Goal: Transaction & Acquisition: Purchase product/service

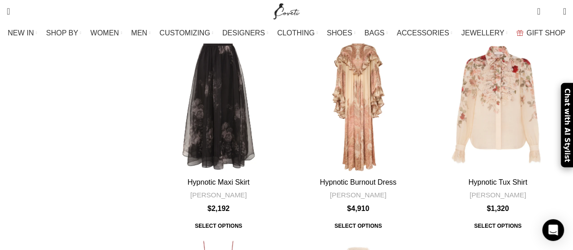
scroll to position [3027, 0]
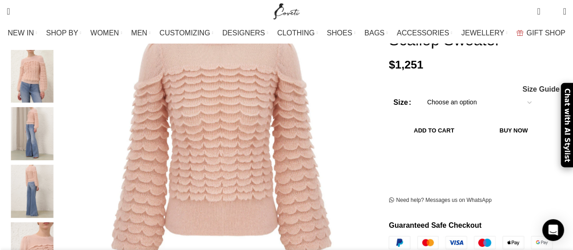
scroll to position [0, 95]
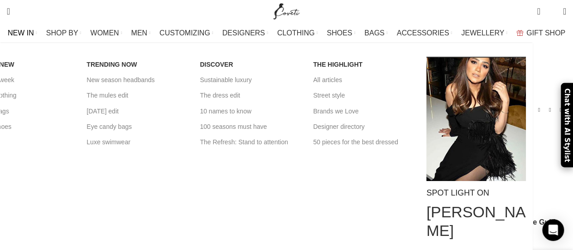
click at [34, 34] on span "NEW IN" at bounding box center [21, 33] width 26 height 9
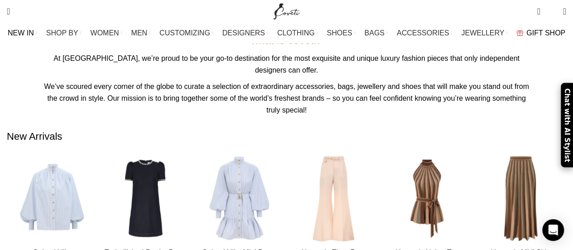
scroll to position [444, 0]
